Goal: Find specific page/section: Find specific page/section

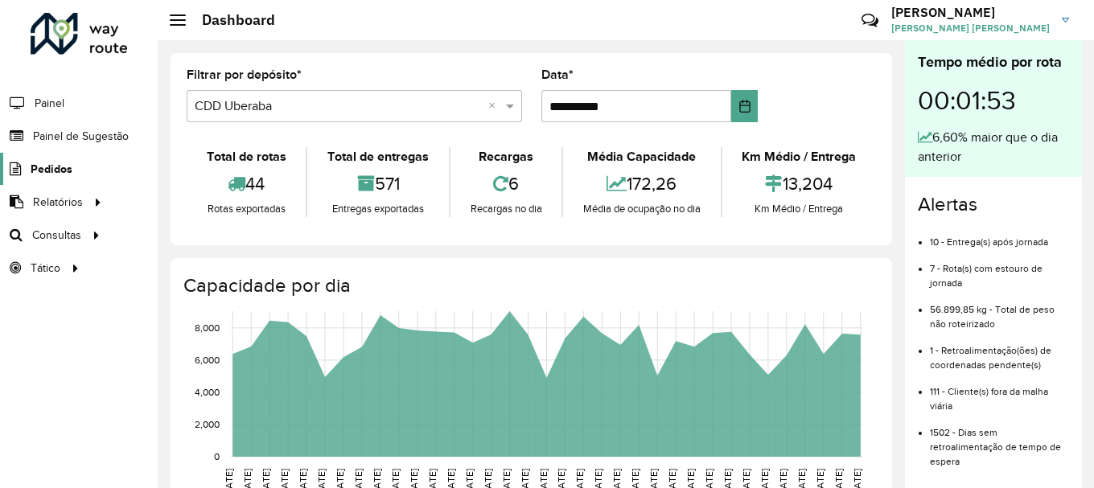
click at [58, 165] on span "Pedidos" at bounding box center [52, 169] width 42 height 17
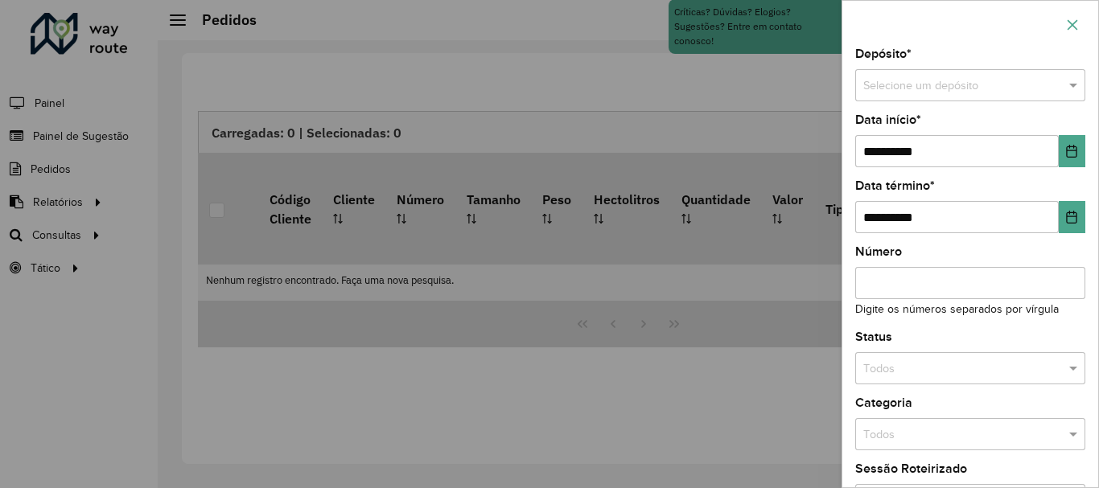
click at [1063, 27] on button "button" at bounding box center [1073, 25] width 26 height 26
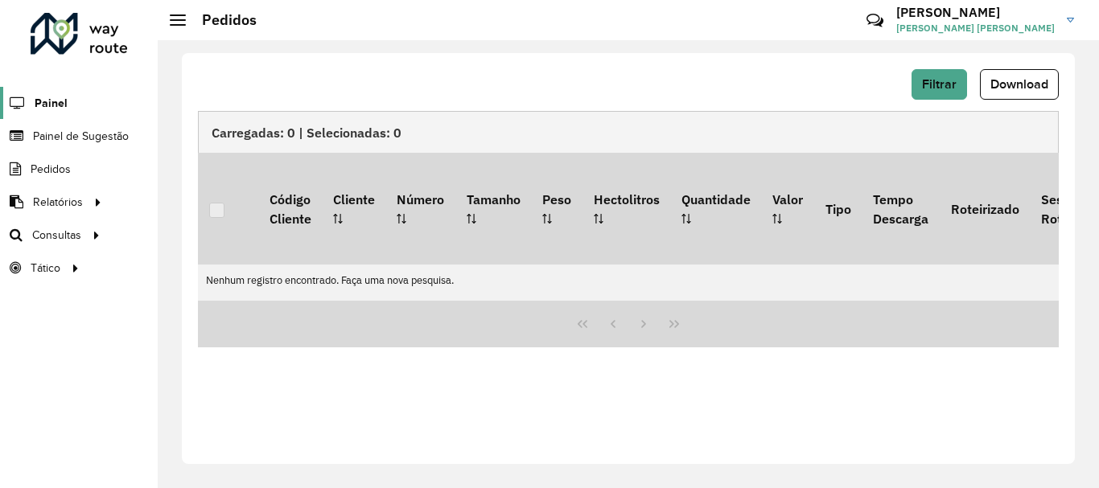
click at [46, 102] on span "Painel" at bounding box center [51, 103] width 33 height 17
click at [37, 134] on span "Painel de Sugestão" at bounding box center [83, 136] width 101 height 17
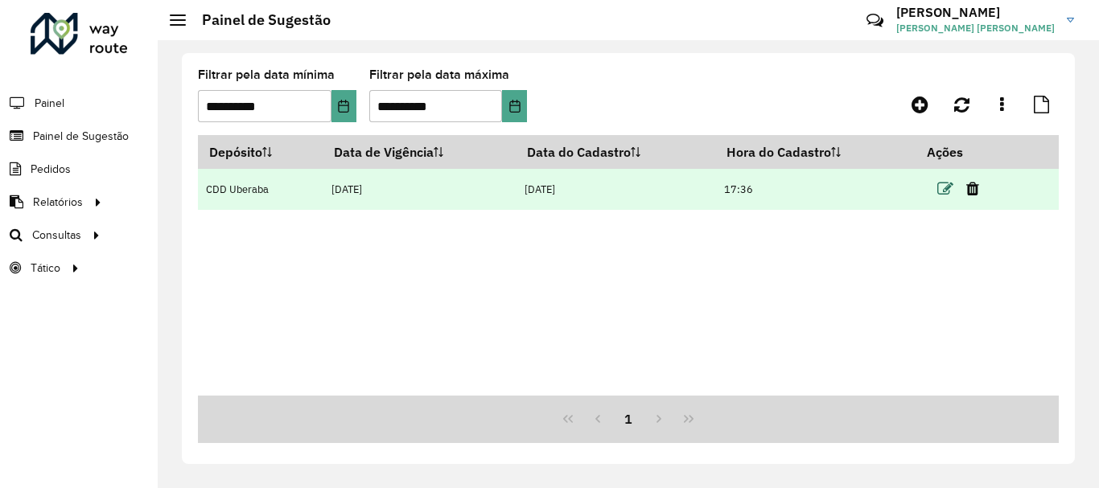
click at [939, 184] on td at bounding box center [964, 189] width 97 height 40
click at [940, 185] on icon at bounding box center [945, 189] width 16 height 16
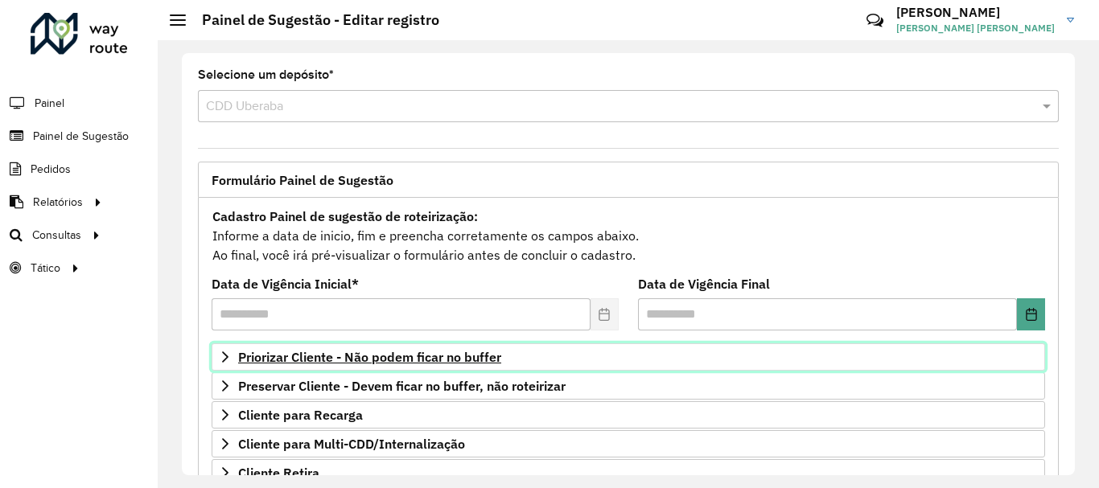
click at [302, 354] on span "Priorizar Cliente - Não podem ficar no buffer" at bounding box center [369, 357] width 263 height 13
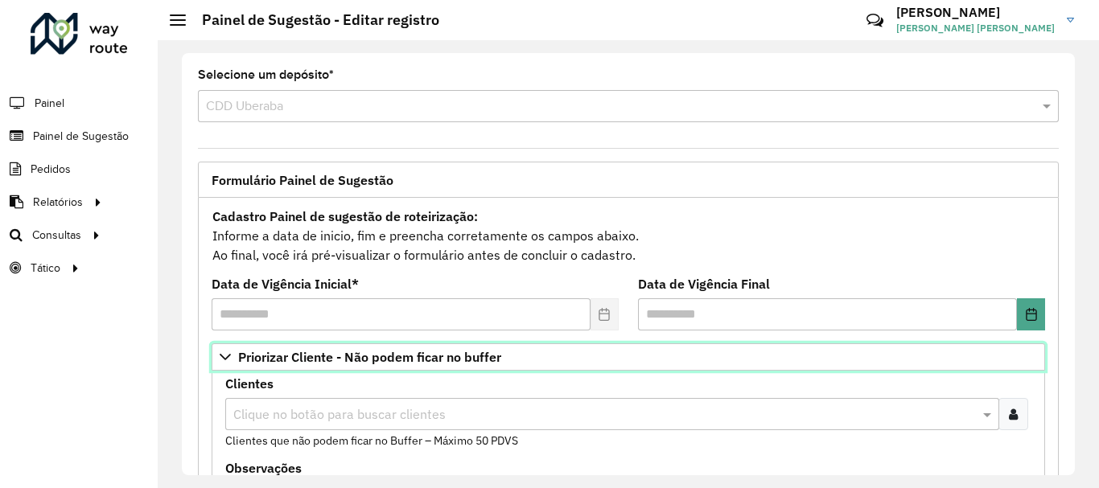
scroll to position [161, 0]
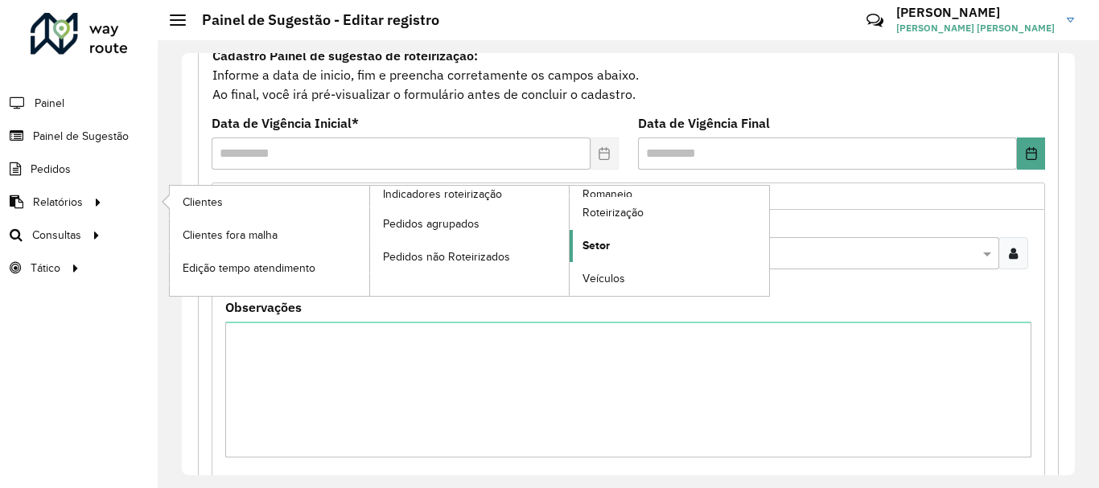
click at [602, 243] on span "Setor" at bounding box center [595, 245] width 27 height 17
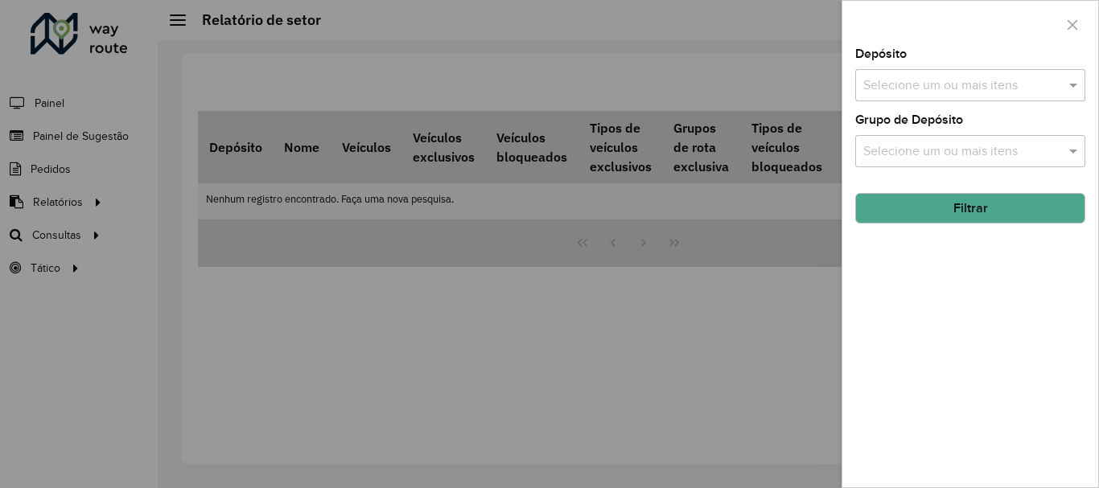
click at [939, 93] on input "text" at bounding box center [962, 85] width 206 height 19
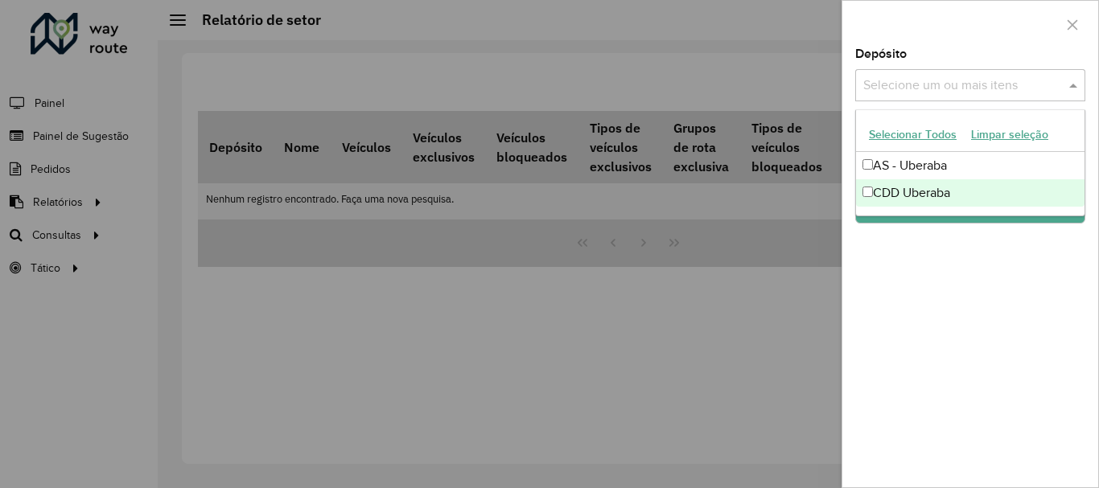
click at [904, 192] on div "CDD Uberaba" at bounding box center [970, 192] width 228 height 27
click at [941, 248] on div "Depósito Selecione um ou mais itens CDD Uberaba × × Grupo de Depósito Selecione…" at bounding box center [970, 267] width 256 height 439
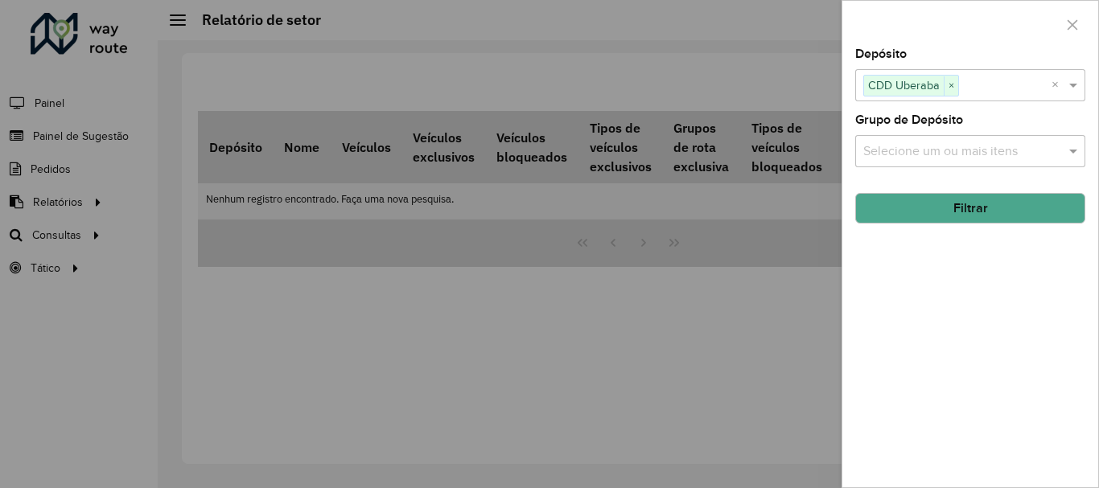
click at [928, 204] on button "Filtrar" at bounding box center [970, 208] width 230 height 31
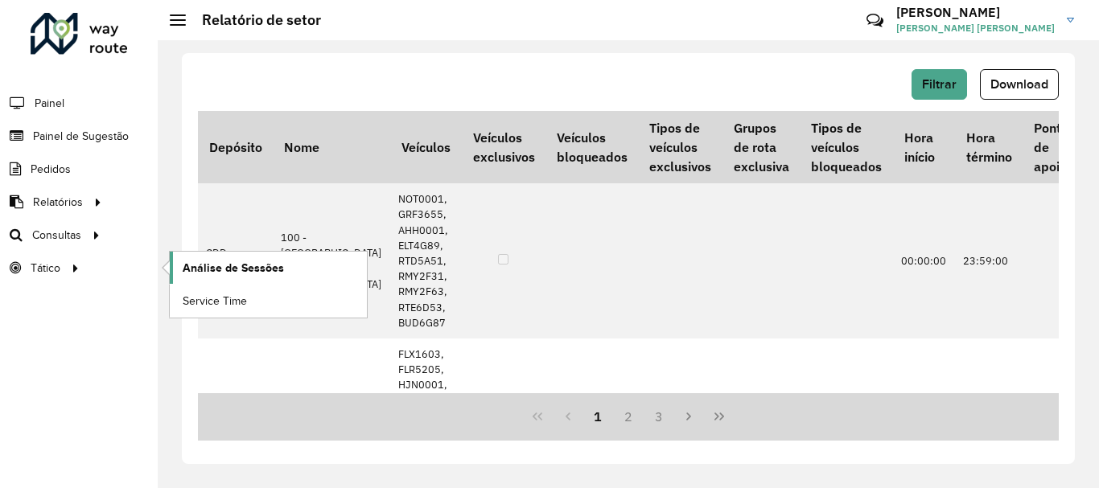
click at [214, 270] on span "Análise de Sessões" at bounding box center [233, 268] width 101 height 17
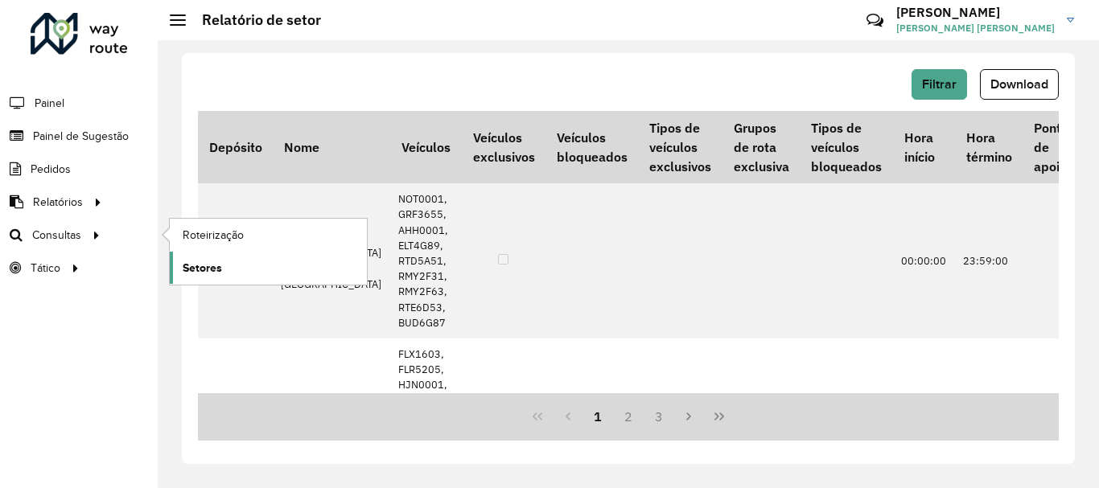
click at [213, 270] on span "Setores" at bounding box center [202, 268] width 39 height 17
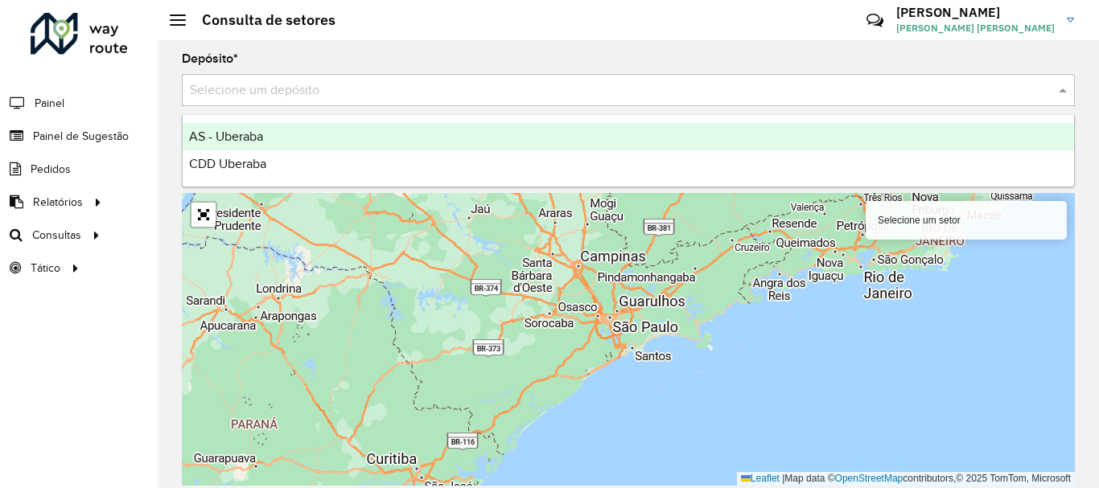
click at [209, 97] on input "text" at bounding box center [612, 90] width 845 height 19
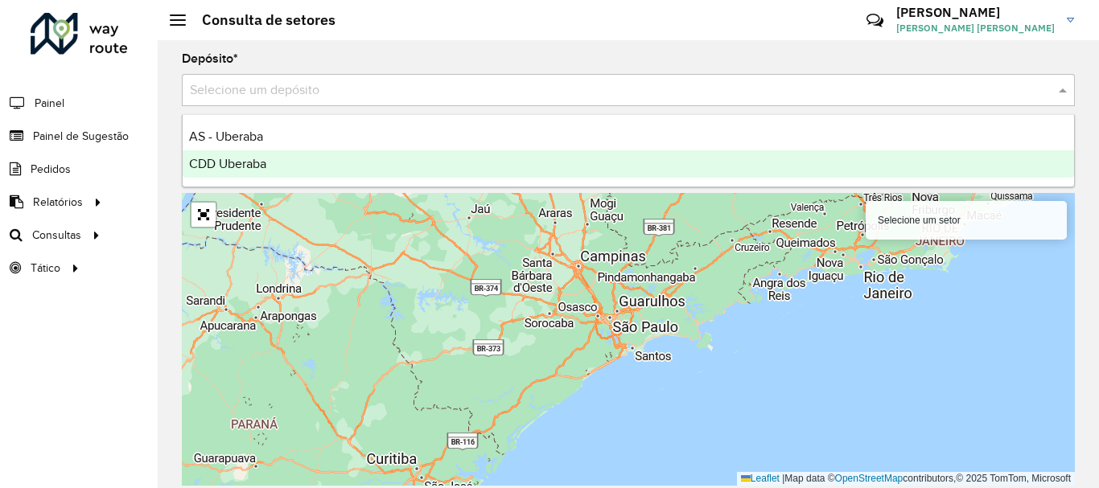
click at [236, 159] on span "CDD Uberaba" at bounding box center [227, 164] width 77 height 14
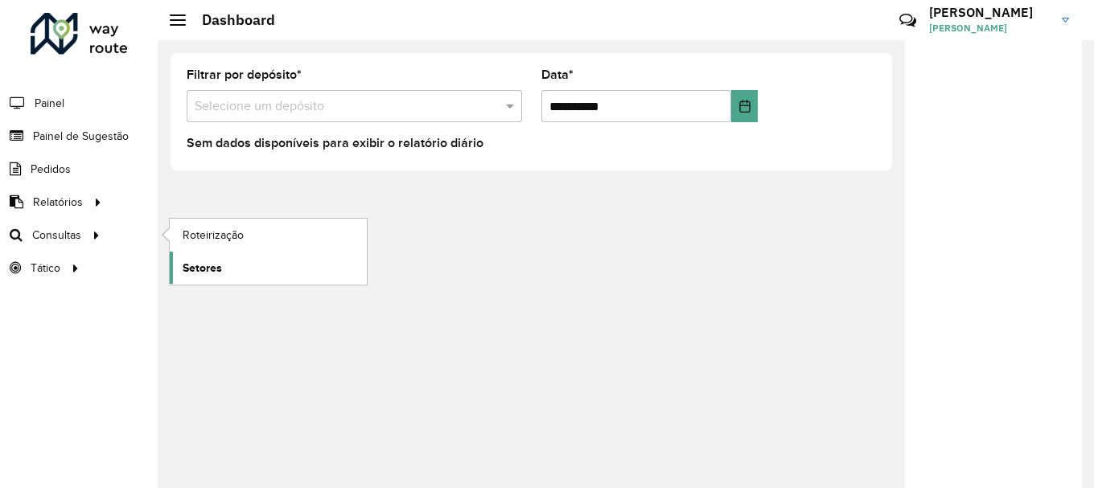
click at [187, 268] on span "Setores" at bounding box center [202, 268] width 39 height 17
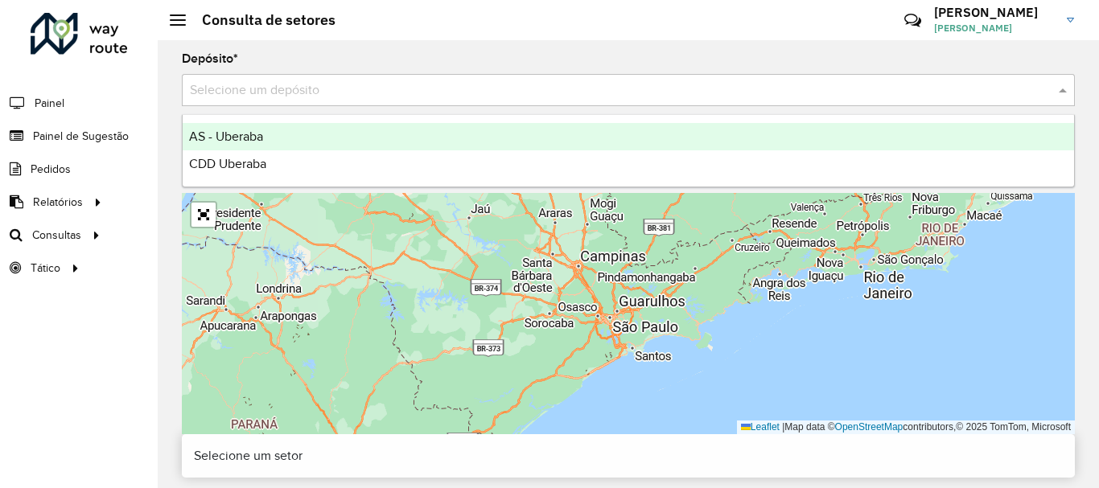
click at [185, 78] on div "Selecione um depósito" at bounding box center [628, 90] width 893 height 32
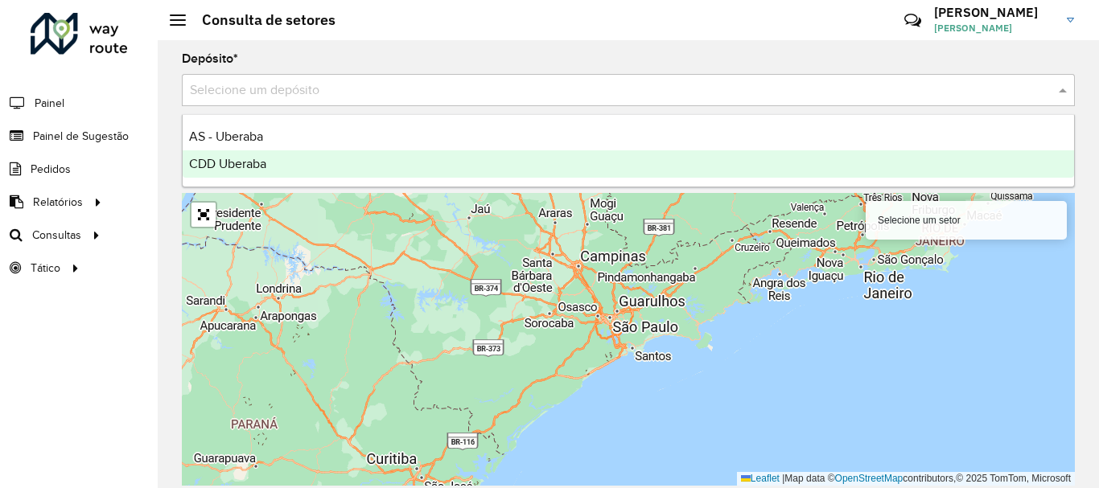
click at [227, 167] on span "CDD Uberaba" at bounding box center [227, 164] width 77 height 14
